Goal: Information Seeking & Learning: Understand process/instructions

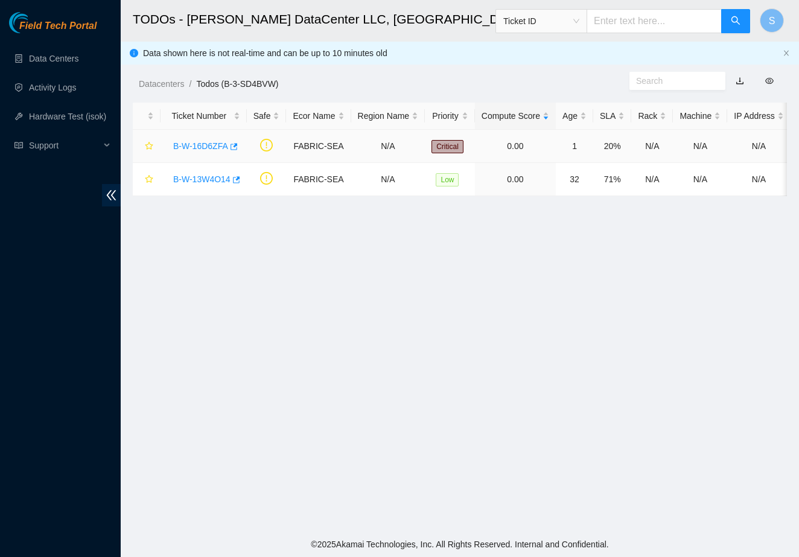
click at [213, 145] on link "B-W-16D6ZFA" at bounding box center [200, 146] width 55 height 10
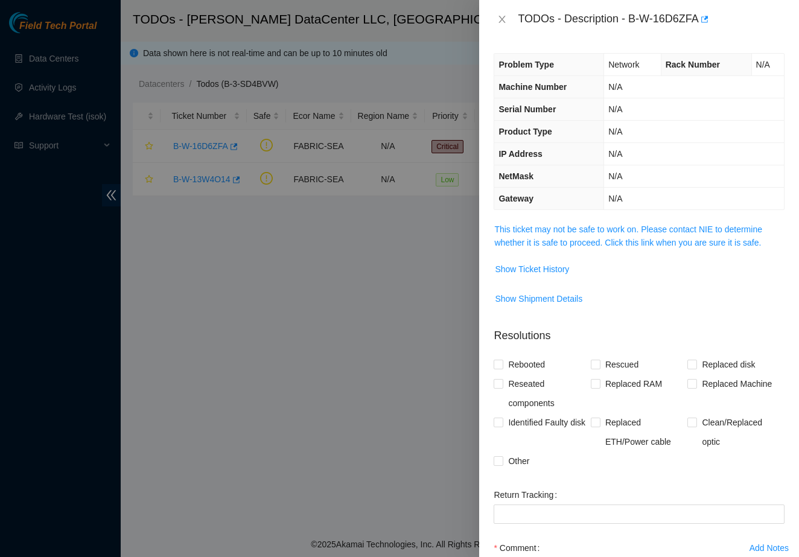
click at [582, 234] on span "This ticket may not be safe to work on. Please contact NIE to determine whether…" at bounding box center [639, 236] width 290 height 27
click at [582, 226] on link "This ticket may not be safe to work on. Please contact NIE to determine whether…" at bounding box center [628, 236] width 268 height 23
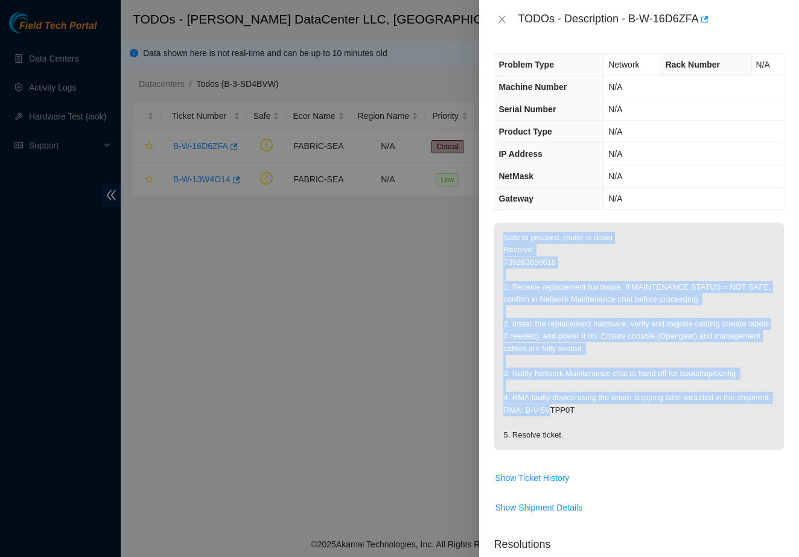
drag, startPoint x: 502, startPoint y: 235, endPoint x: 590, endPoint y: 401, distance: 187.9
click at [590, 401] on p "Safe to proceed, router is down Receive: 739263650618 1. Receive replacement ha…" at bounding box center [639, 337] width 290 height 228
drag, startPoint x: 596, startPoint y: 429, endPoint x: 514, endPoint y: 278, distance: 171.5
click at [514, 278] on p "Safe to proceed, router is down Receive: 739263650618 1. Receive replacement ha…" at bounding box center [639, 337] width 290 height 228
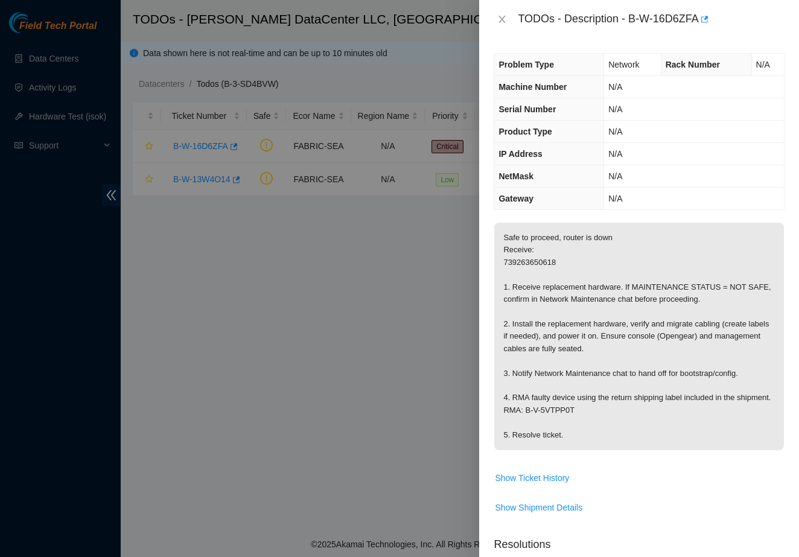
click at [508, 258] on p "Safe to proceed, router is down Receive: 739263650618 1. Receive replacement ha…" at bounding box center [639, 337] width 290 height 228
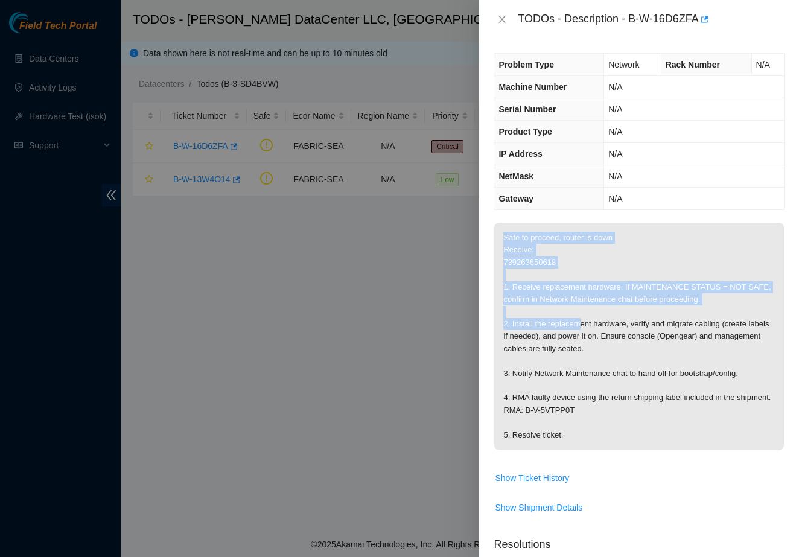
drag, startPoint x: 506, startPoint y: 239, endPoint x: 585, endPoint y: 327, distance: 118.4
click at [585, 327] on p "Safe to proceed, router is down Receive: 739263650618 1. Receive replacement ha…" at bounding box center [639, 337] width 290 height 228
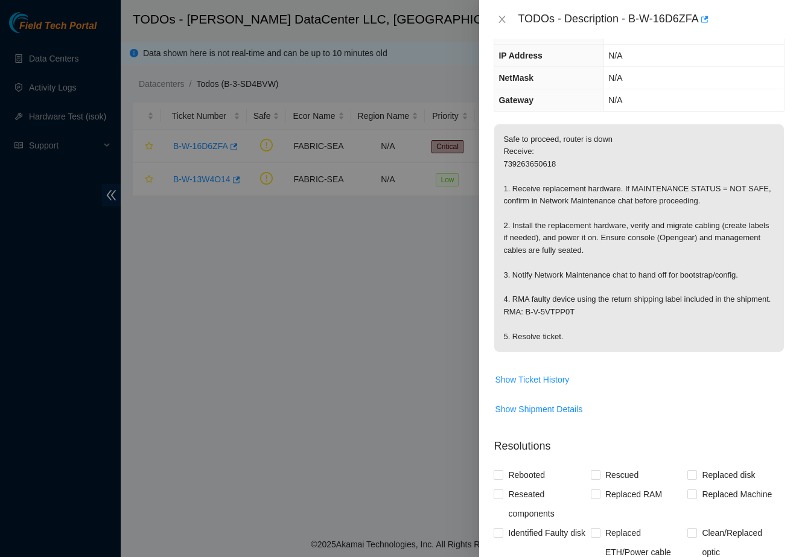
scroll to position [105, 0]
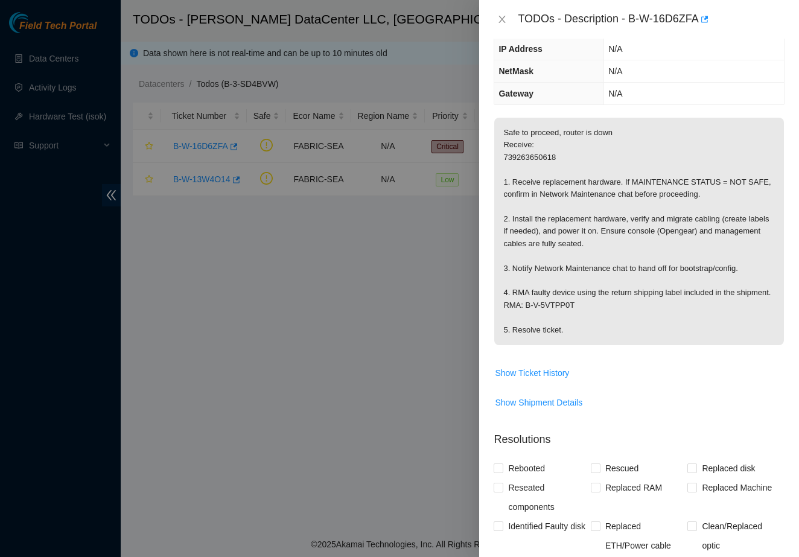
click at [386, 304] on div at bounding box center [399, 278] width 799 height 557
click at [502, 21] on icon "close" at bounding box center [502, 19] width 10 height 10
